Goal: Task Accomplishment & Management: Use online tool/utility

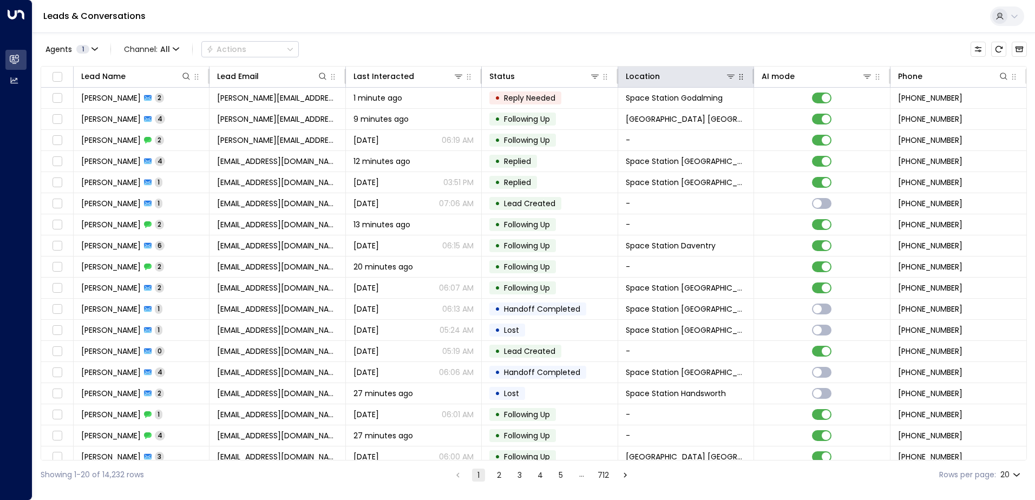
click at [737, 73] on icon "button" at bounding box center [741, 77] width 9 height 9
click at [737, 80] on icon "button" at bounding box center [741, 77] width 9 height 9
click at [727, 77] on icon at bounding box center [731, 76] width 9 height 9
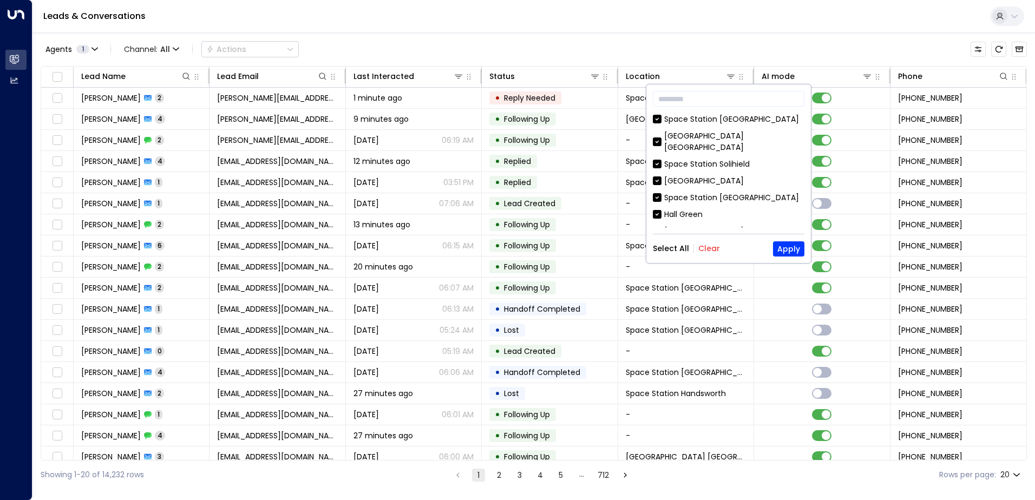
click at [702, 247] on button "Clear" at bounding box center [709, 248] width 22 height 9
click at [684, 102] on input "text" at bounding box center [729, 99] width 152 height 20
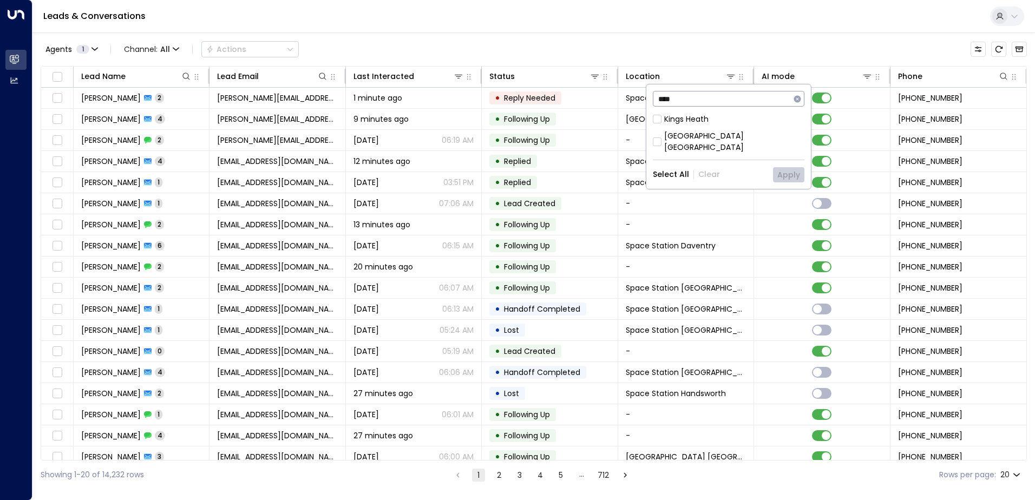
type input "****"
click at [693, 130] on div "[GEOGRAPHIC_DATA] [GEOGRAPHIC_DATA]" at bounding box center [734, 141] width 140 height 23
click at [780, 167] on button "Apply" at bounding box center [788, 174] width 31 height 15
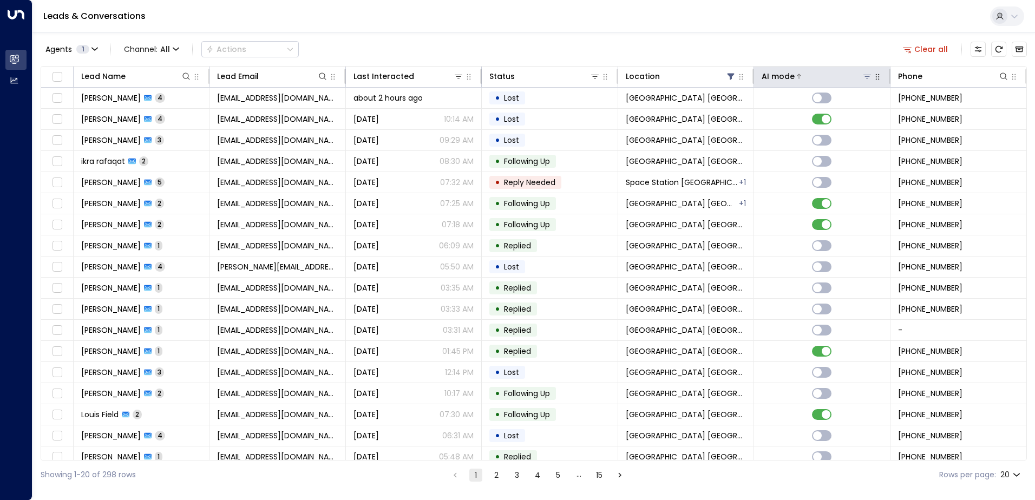
click at [773, 76] on div "AI mode" at bounding box center [778, 76] width 33 height 13
